Goal: Transaction & Acquisition: Purchase product/service

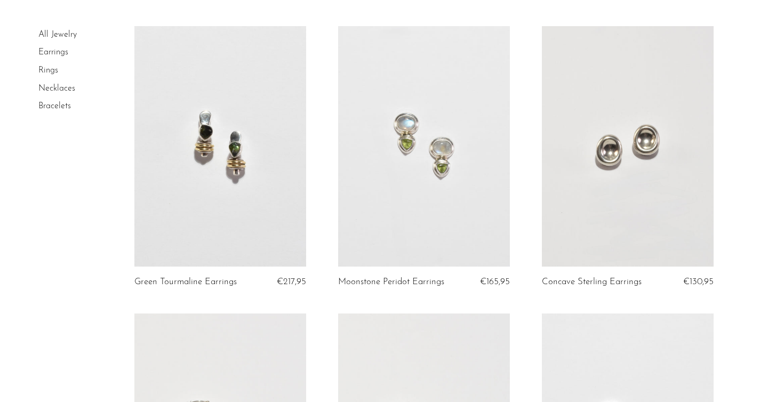
scroll to position [71, 0]
click at [273, 221] on link at bounding box center [220, 147] width 172 height 240
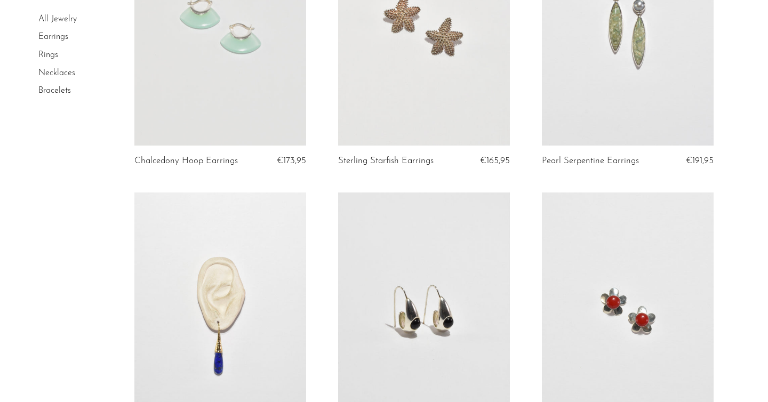
scroll to position [931, 0]
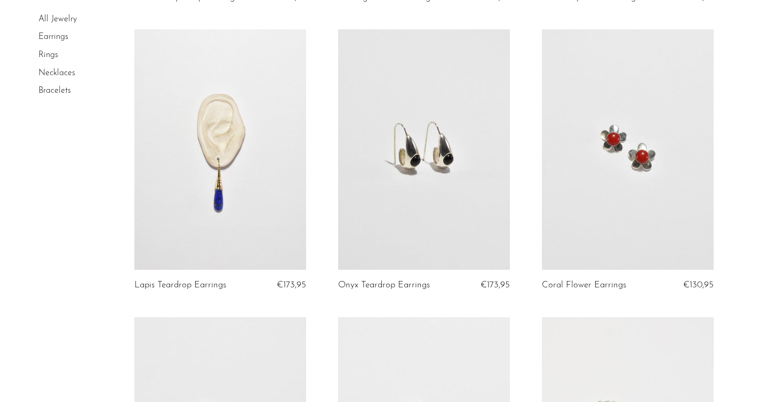
click at [335, 184] on article "Onyx Teardrop Earrings €173,95" at bounding box center [424, 172] width 204 height 287
click at [357, 182] on link at bounding box center [424, 149] width 172 height 240
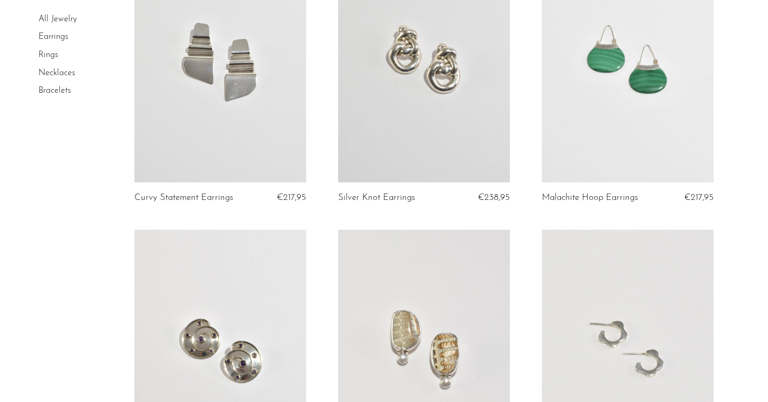
scroll to position [2376, 0]
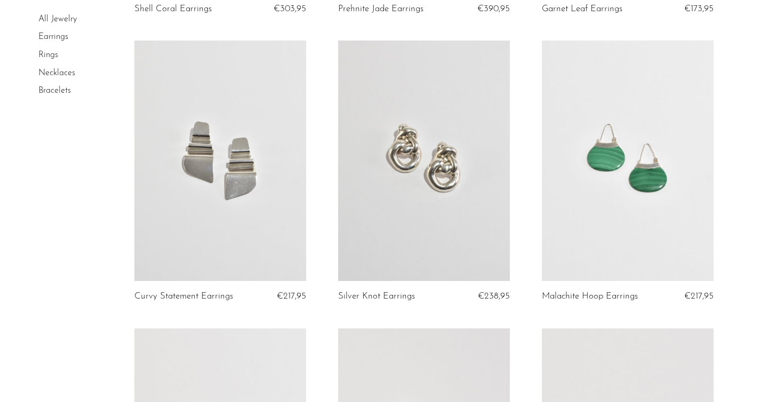
click at [275, 238] on link at bounding box center [220, 161] width 172 height 240
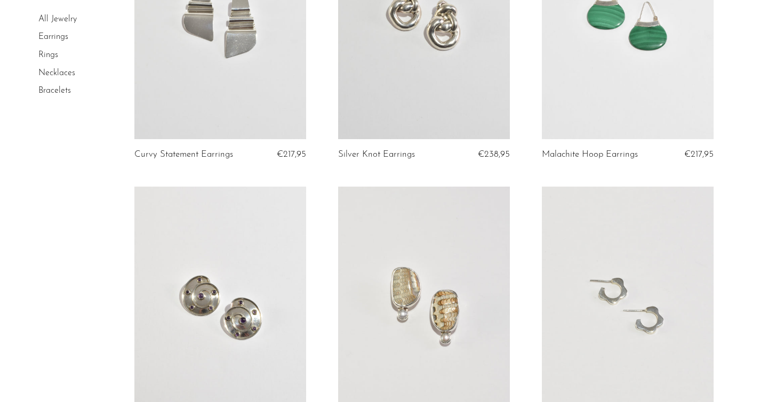
scroll to position [2543, 0]
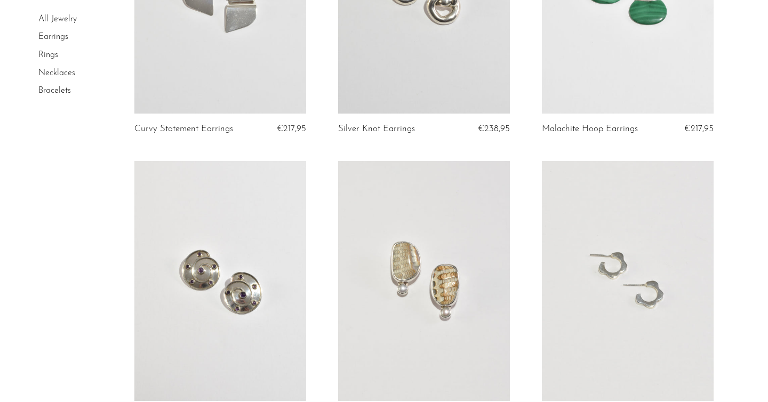
click at [470, 244] on link at bounding box center [424, 281] width 172 height 240
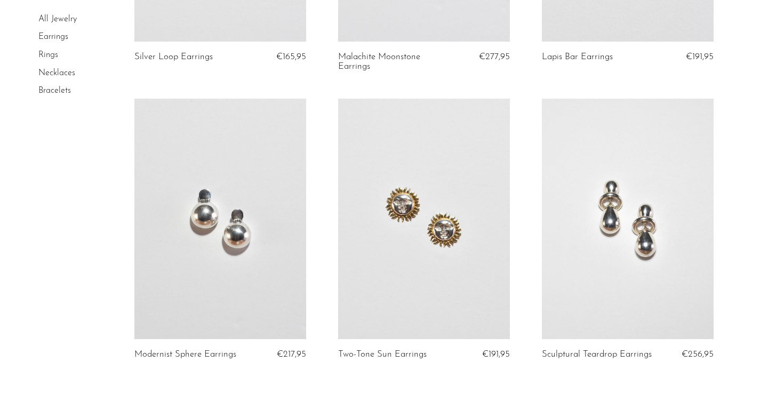
scroll to position [3002, 0]
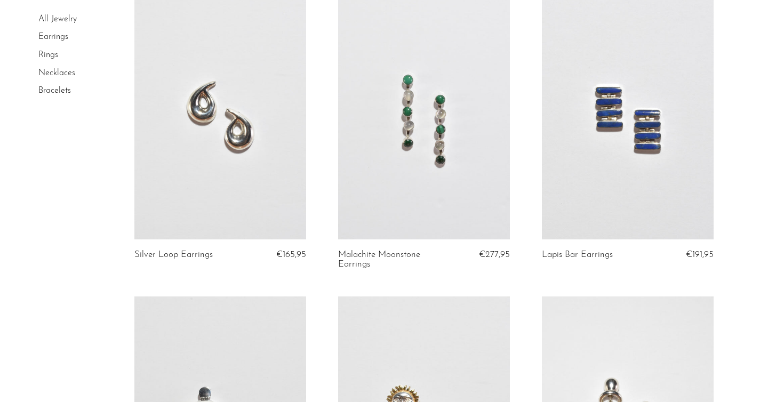
click at [667, 174] on link at bounding box center [628, 119] width 172 height 240
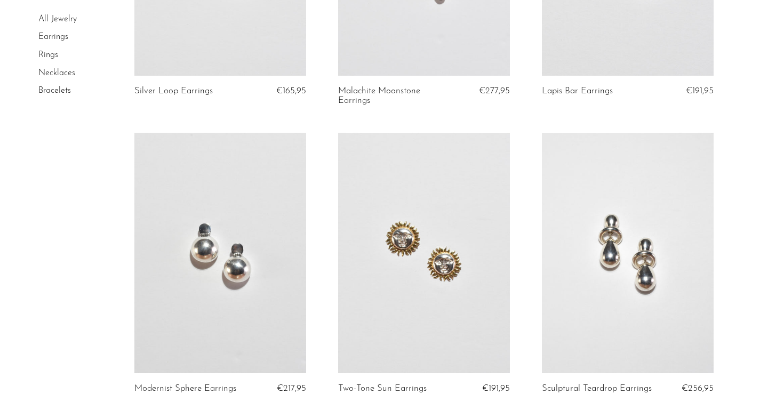
scroll to position [3336, 0]
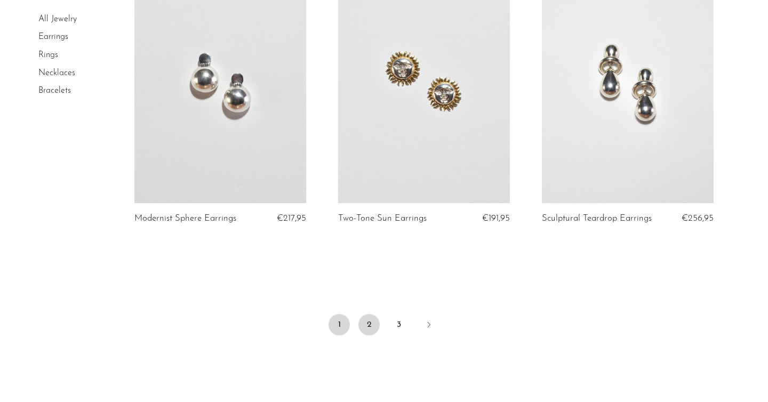
click at [369, 324] on link "2" at bounding box center [368, 324] width 21 height 21
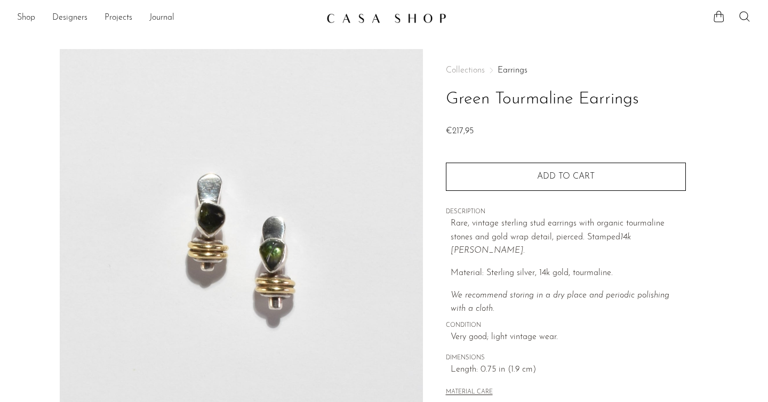
scroll to position [286, 0]
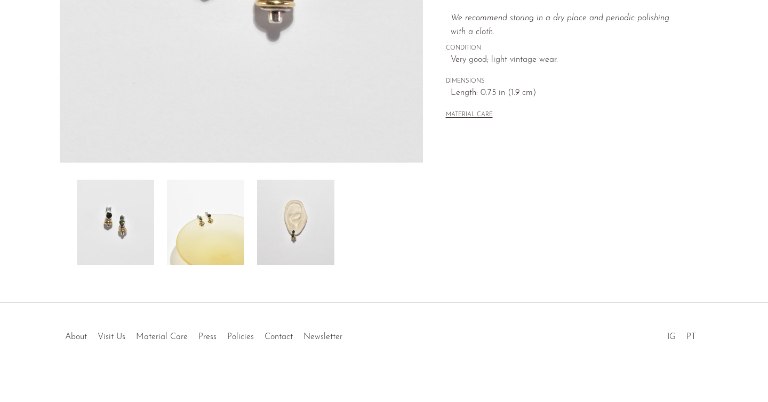
click at [273, 221] on img at bounding box center [295, 222] width 77 height 85
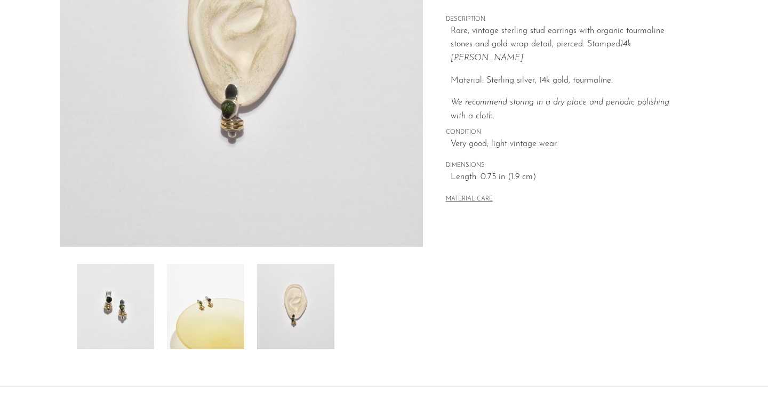
scroll to position [90, 0]
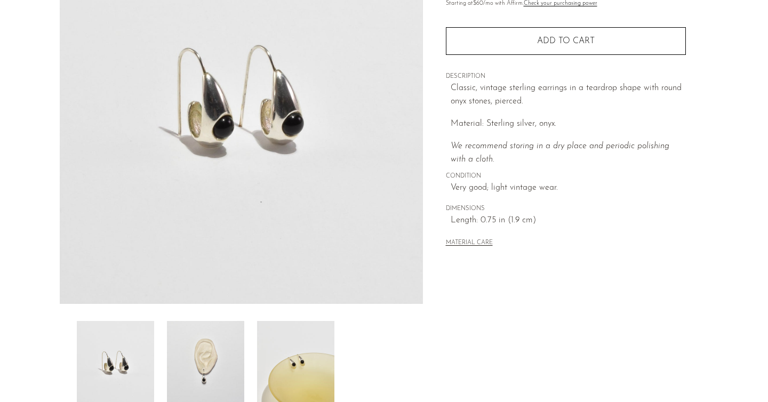
scroll to position [222, 0]
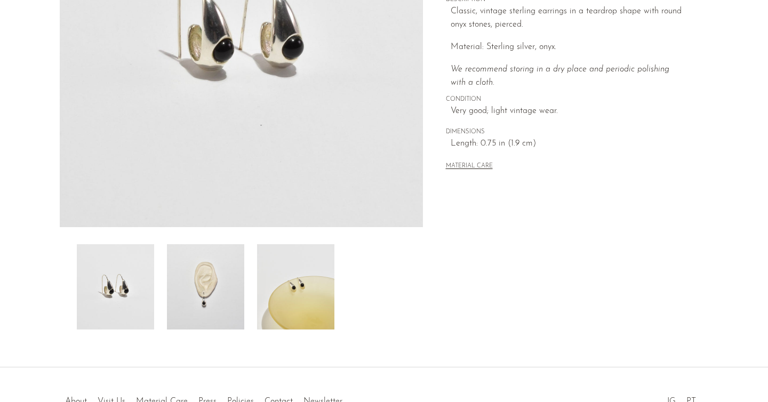
click at [199, 288] on img at bounding box center [205, 286] width 77 height 85
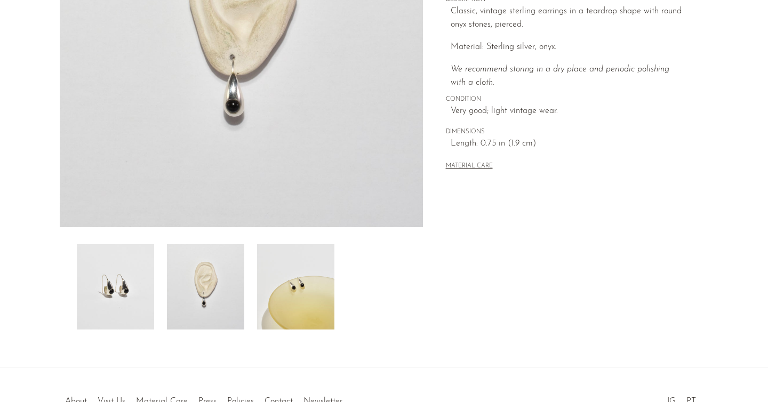
click at [295, 277] on img at bounding box center [295, 286] width 77 height 85
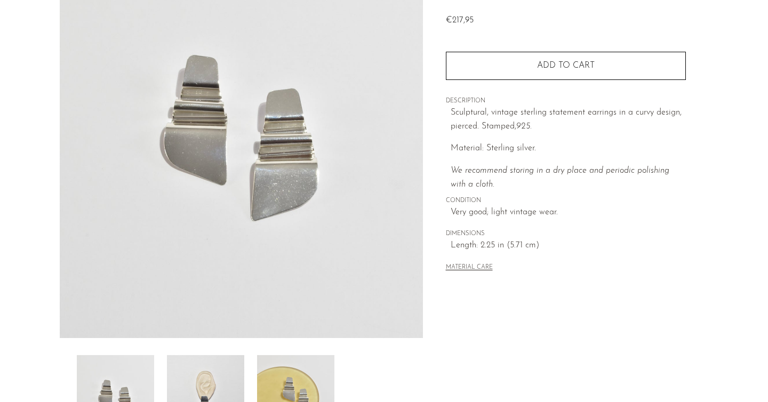
scroll to position [210, 0]
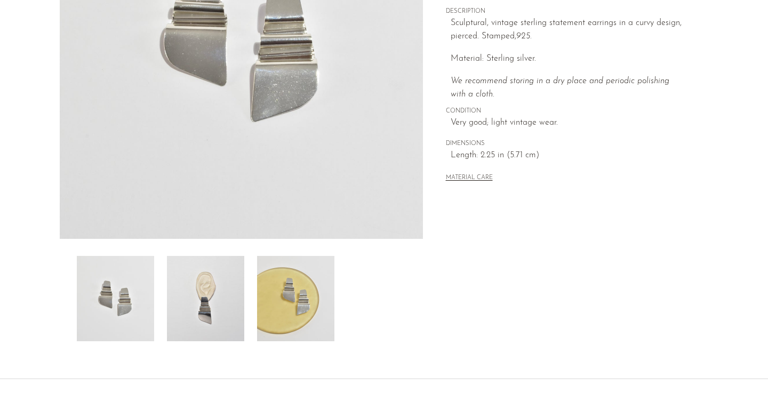
click at [276, 317] on img at bounding box center [295, 298] width 77 height 85
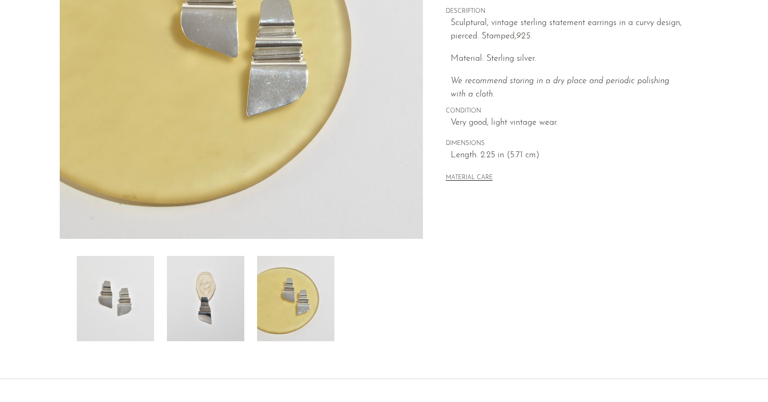
click at [223, 322] on img at bounding box center [205, 298] width 77 height 85
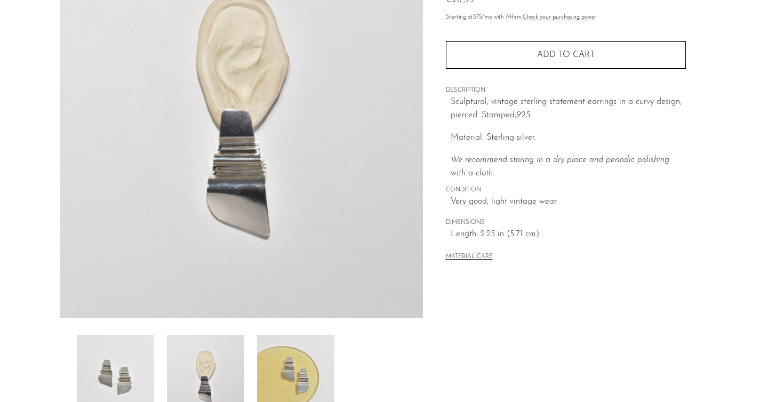
scroll to position [74, 0]
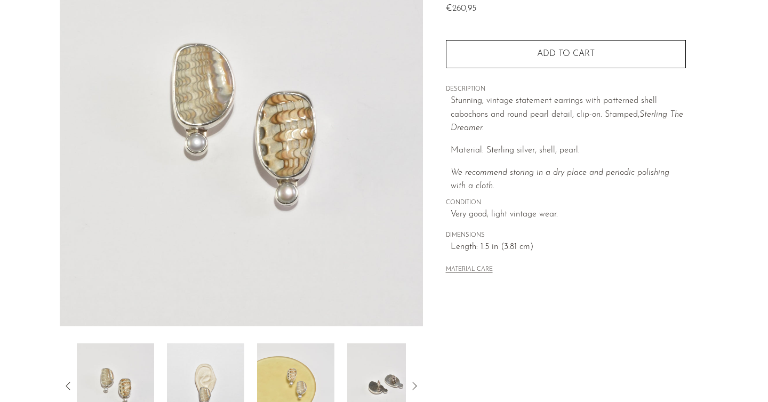
scroll to position [247, 0]
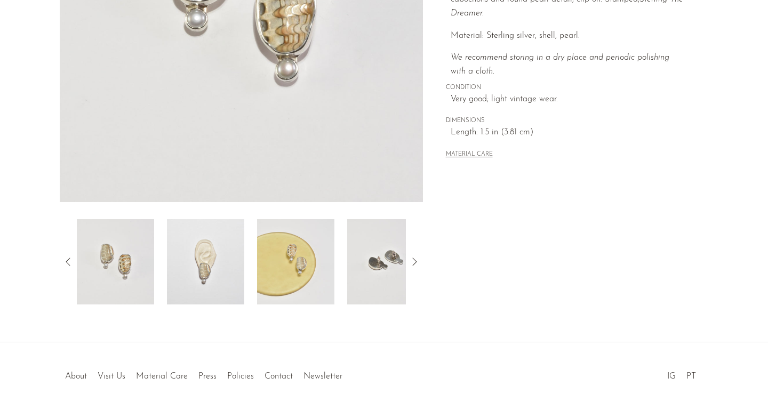
click at [261, 281] on img at bounding box center [295, 261] width 77 height 85
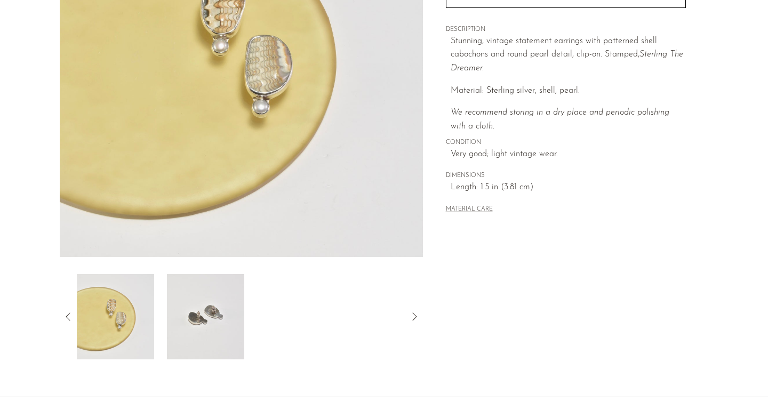
scroll to position [211, 0]
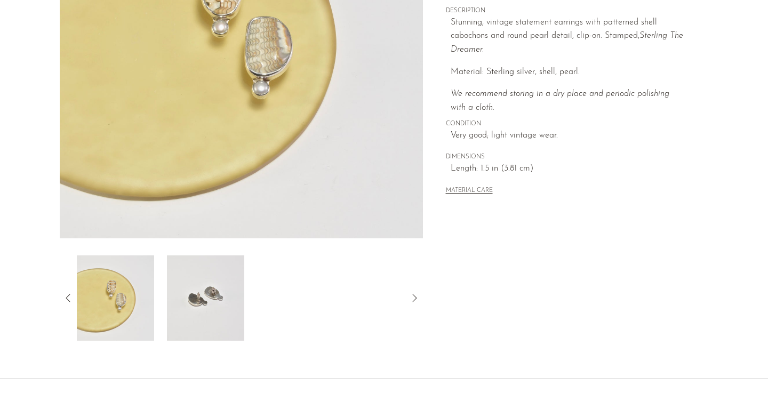
click at [106, 301] on img at bounding box center [115, 297] width 77 height 85
click at [67, 291] on div at bounding box center [241, 297] width 363 height 85
click at [57, 298] on article "Shell Pearl Earrings €260,95" at bounding box center [384, 90] width 682 height 502
click at [68, 300] on icon at bounding box center [68, 298] width 4 height 8
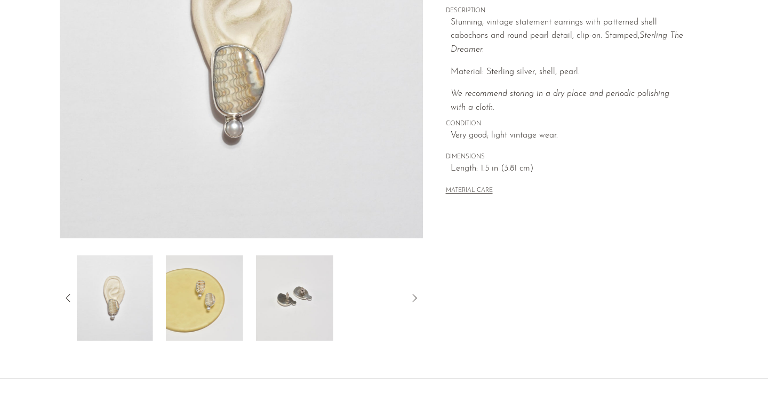
click at [160, 297] on div at bounding box center [241, 297] width 329 height 85
click at [138, 297] on img at bounding box center [115, 297] width 77 height 85
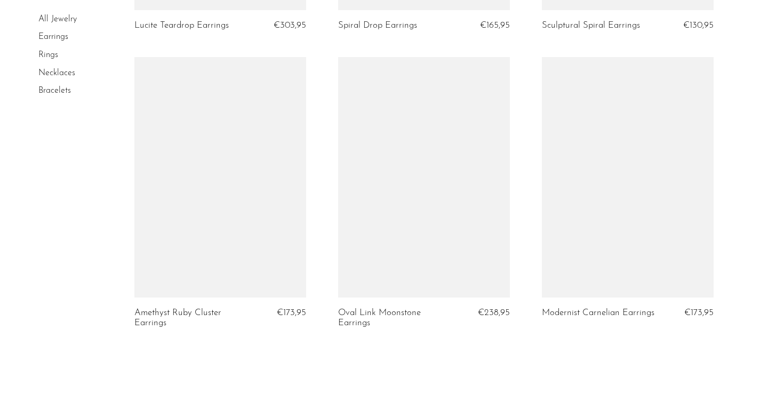
scroll to position [3316, 0]
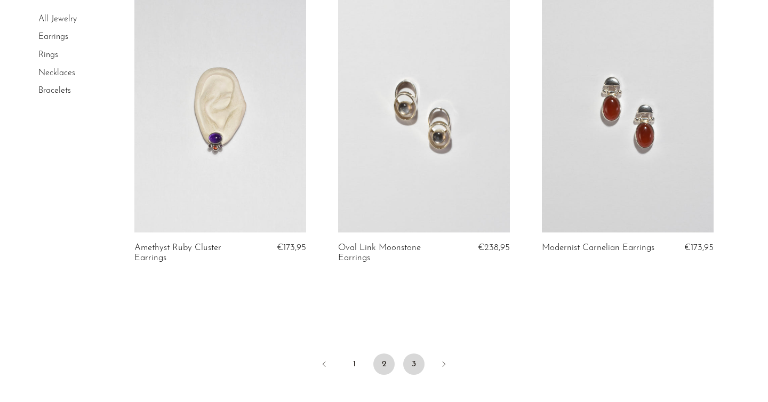
click at [413, 371] on link "3" at bounding box center [413, 363] width 21 height 21
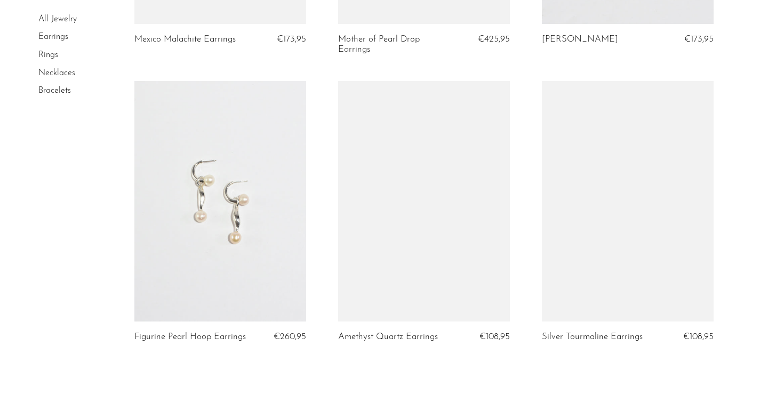
scroll to position [2196, 0]
